Goal: Task Accomplishment & Management: Use online tool/utility

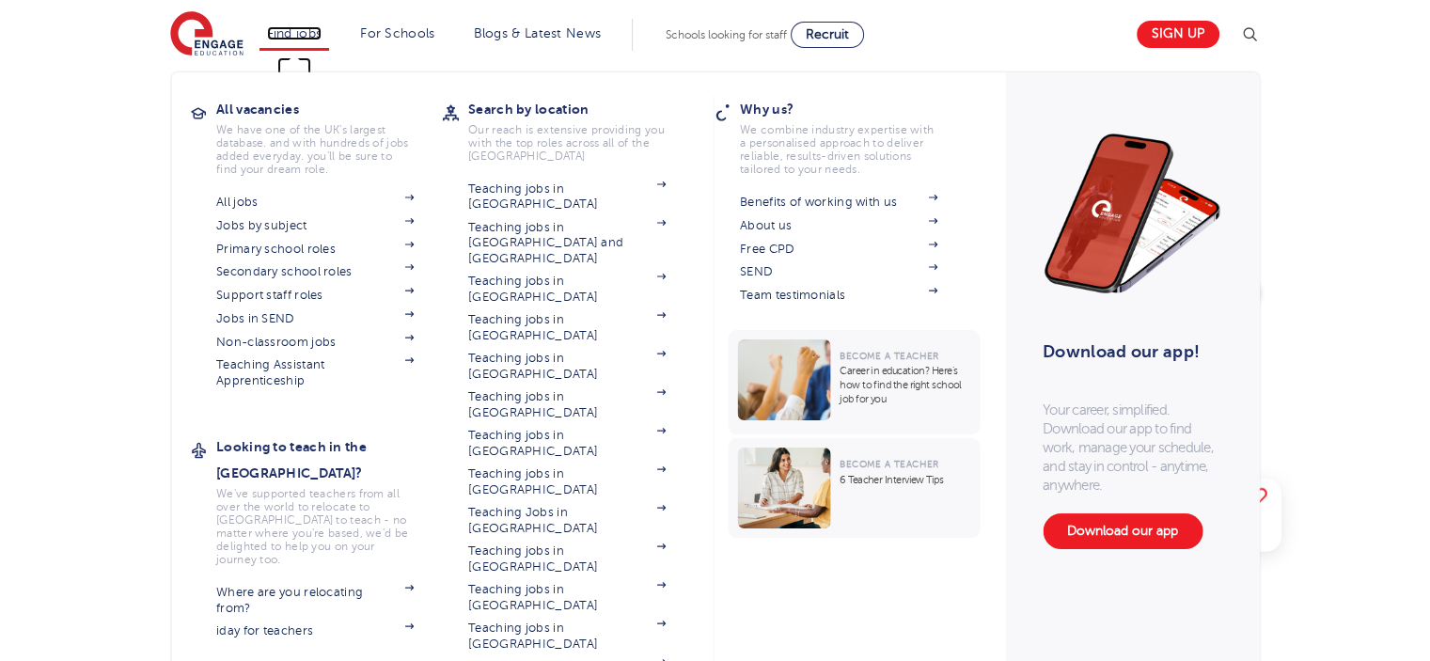
click at [321, 27] on link "Find jobs" at bounding box center [294, 33] width 55 height 14
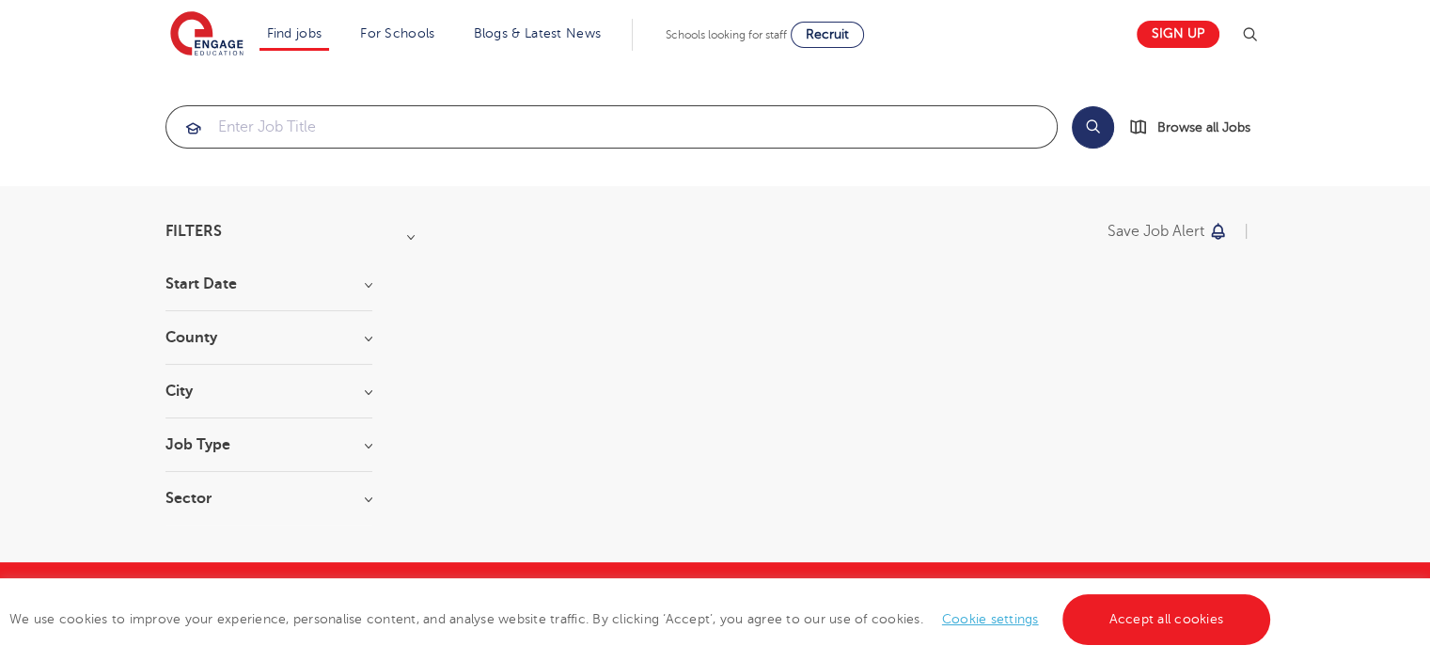
click at [407, 126] on input "search" at bounding box center [611, 126] width 890 height 41
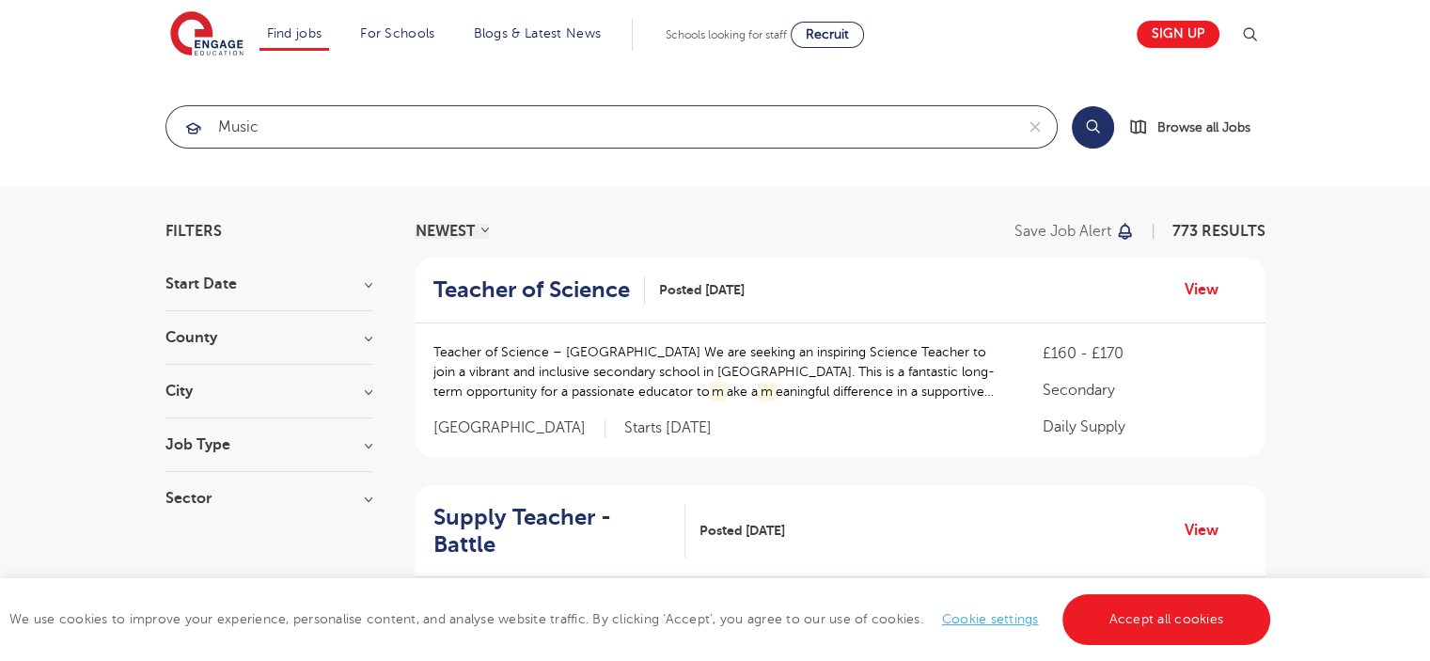
type input "music"
click button "Submit" at bounding box center [0, 0] width 0 height 0
